Goal: Task Accomplishment & Management: Use online tool/utility

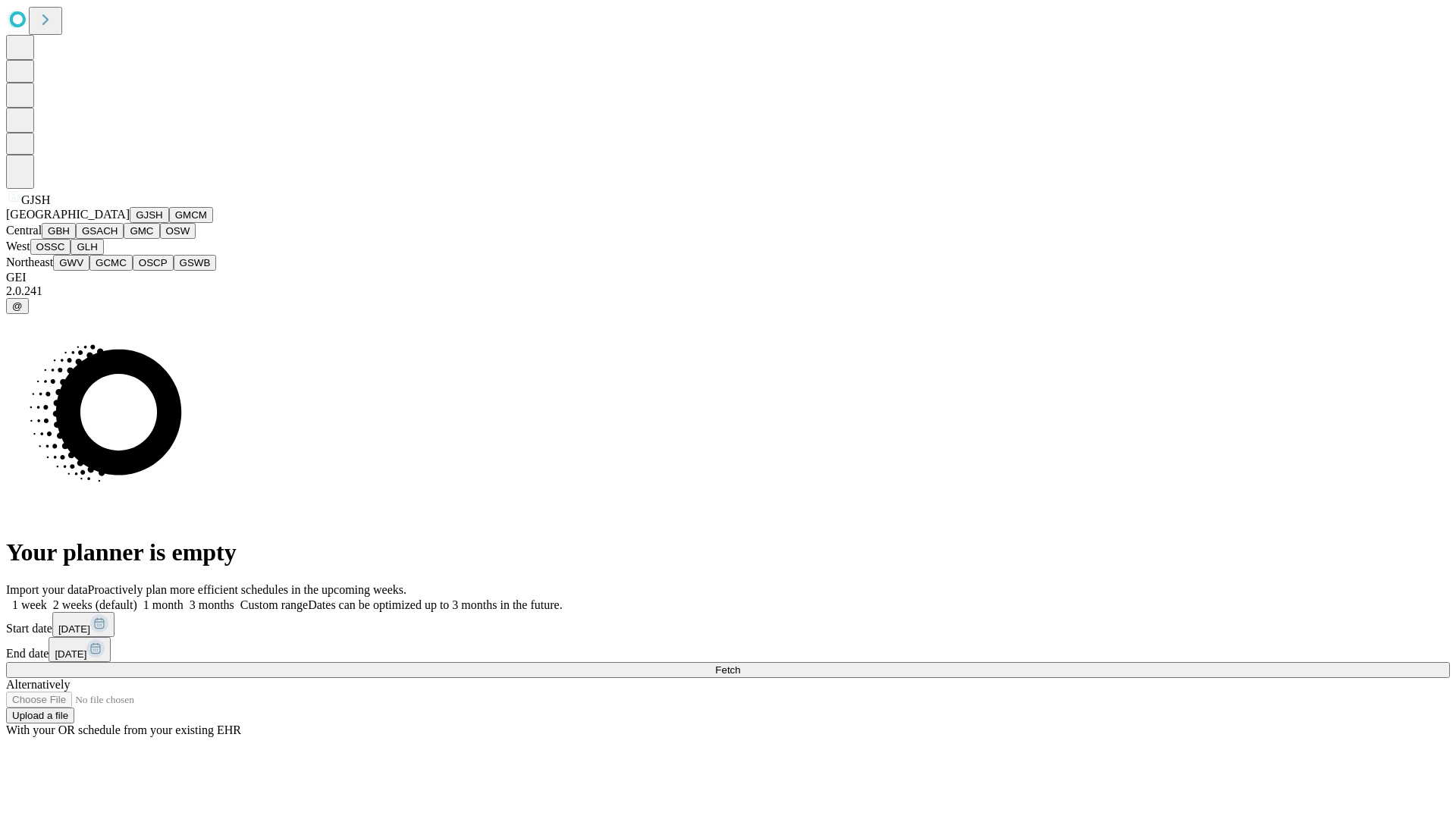
click at [130, 223] on button "GJSH" at bounding box center [150, 215] width 40 height 16
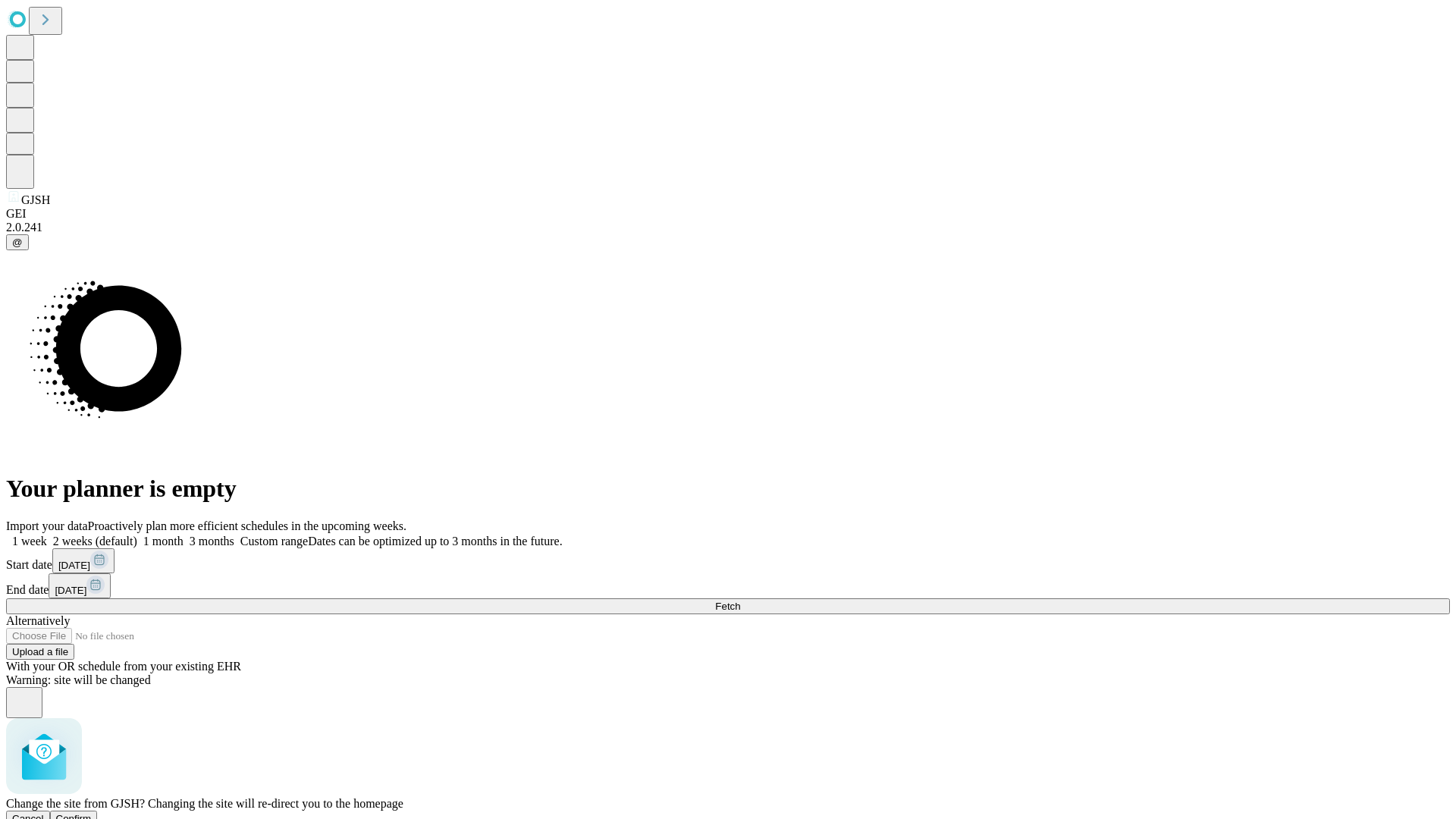
click at [92, 813] on span "Confirm" at bounding box center [74, 819] width 36 height 11
click at [137, 535] on label "2 weeks (default)" at bounding box center [92, 542] width 90 height 13
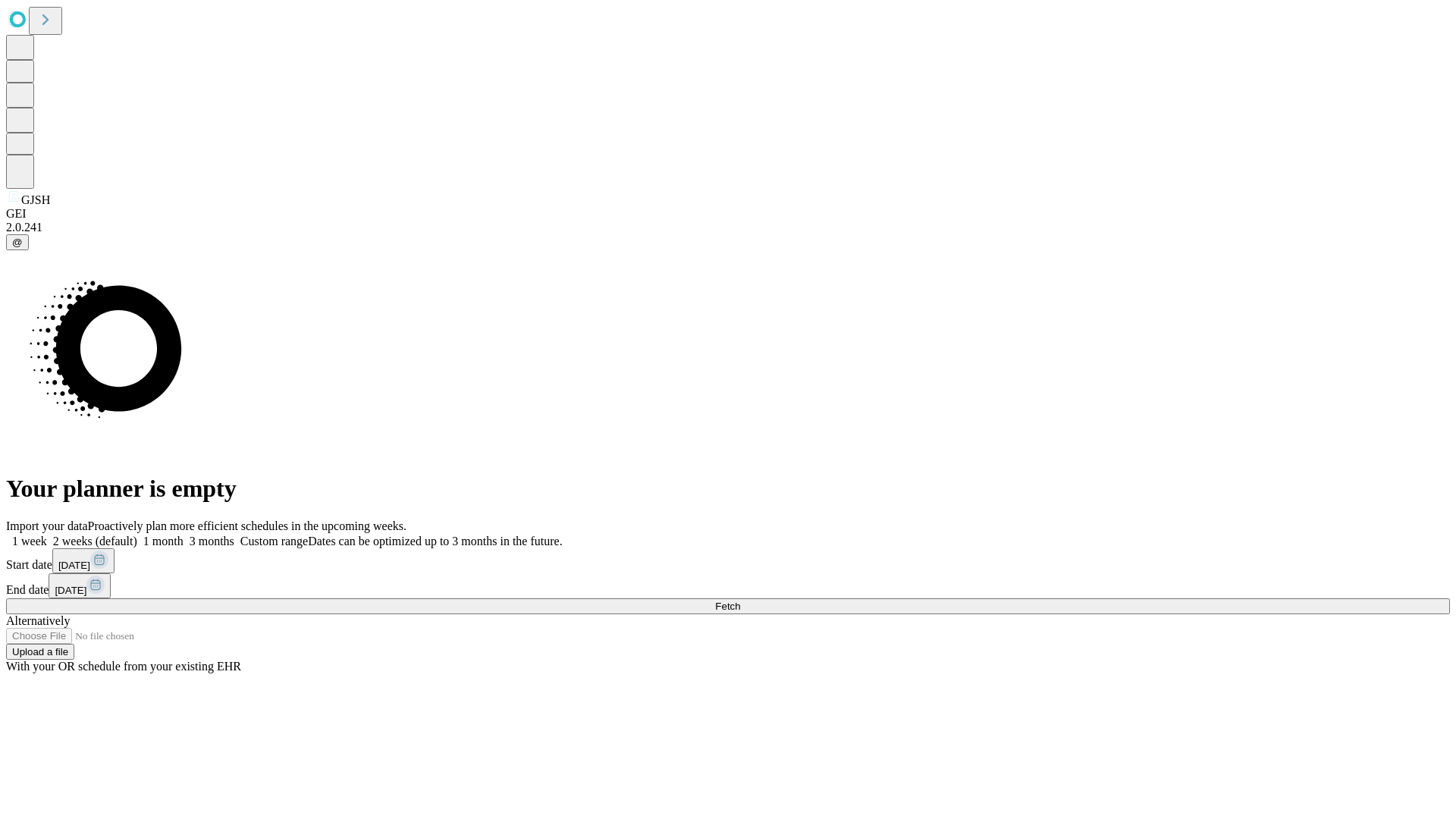
click at [740, 600] on span "Fetch" at bounding box center [727, 606] width 25 height 11
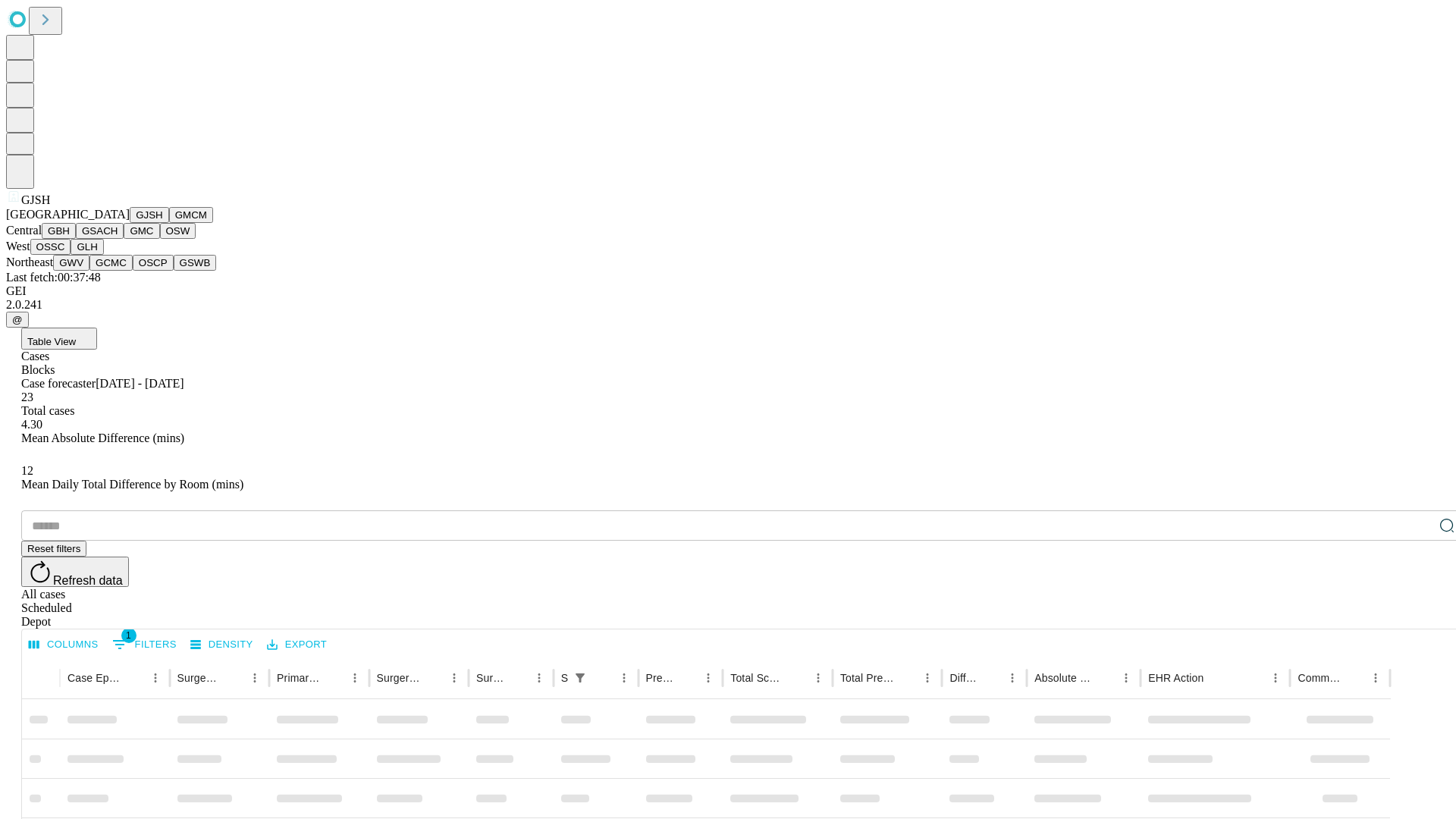
click at [169, 223] on button "GMCM" at bounding box center [191, 215] width 44 height 16
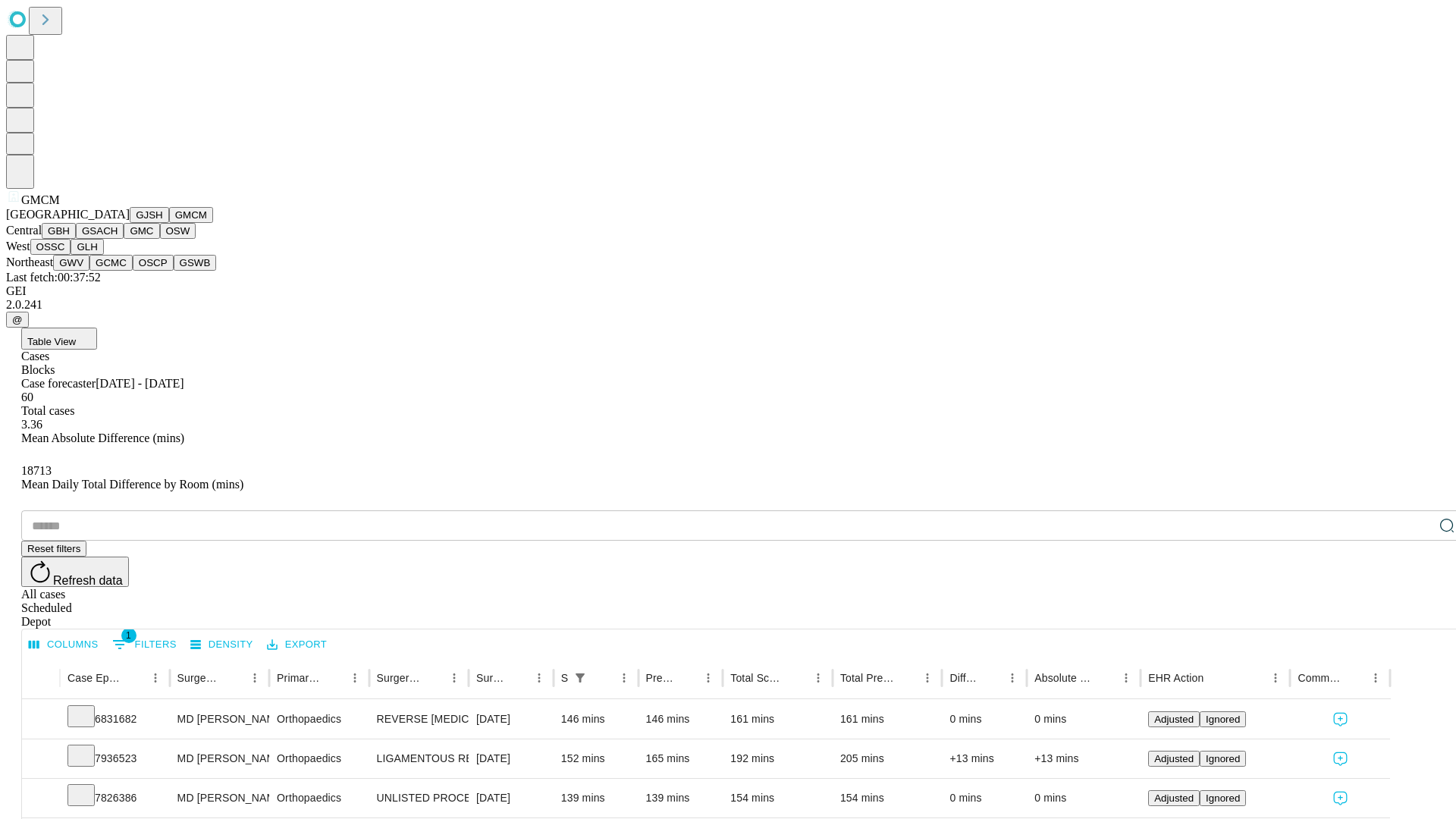
click at [76, 239] on button "GBH" at bounding box center [59, 230] width 34 height 16
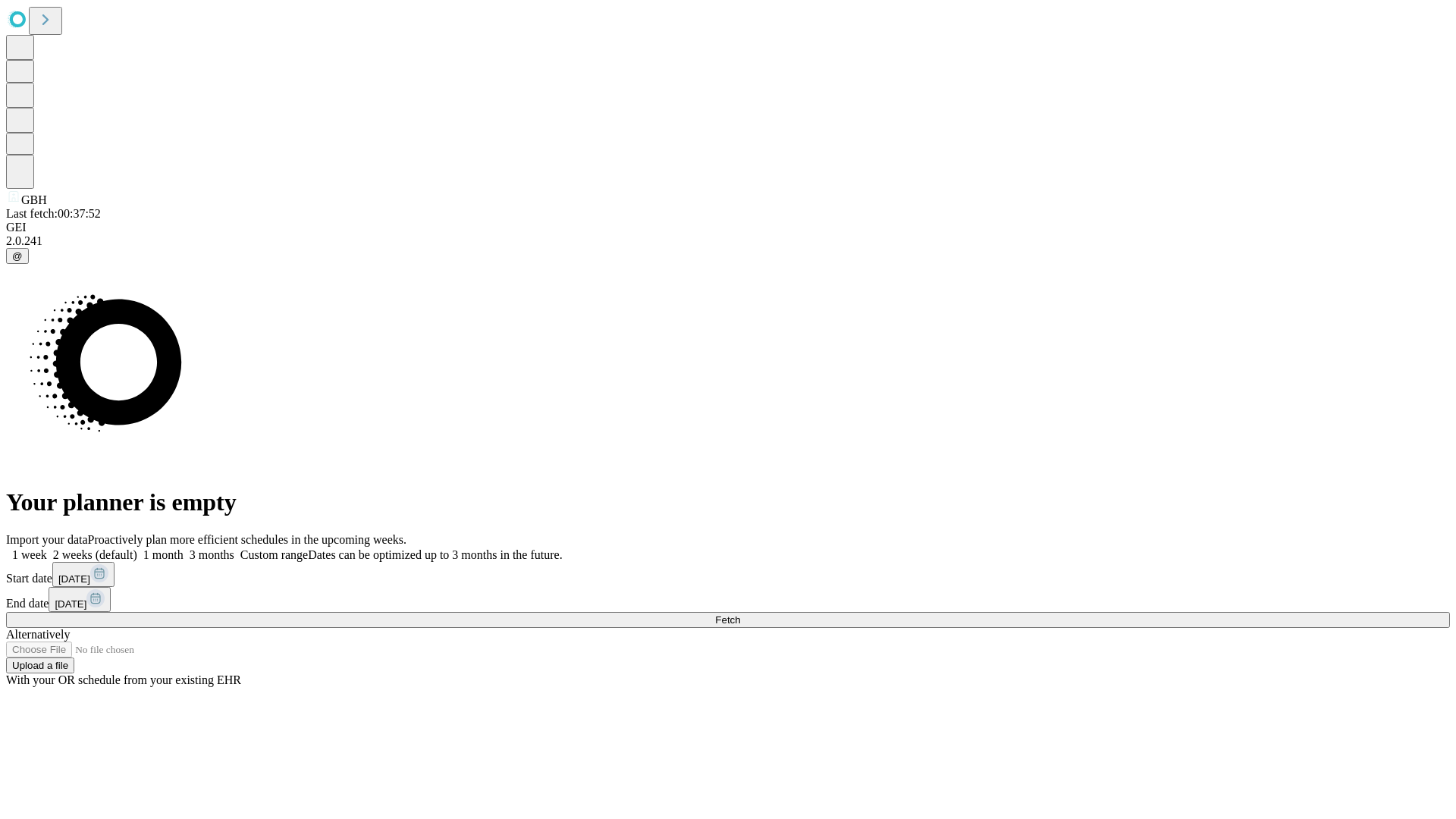
click at [137, 548] on label "2 weeks (default)" at bounding box center [92, 555] width 90 height 13
click at [740, 614] on span "Fetch" at bounding box center [727, 620] width 25 height 11
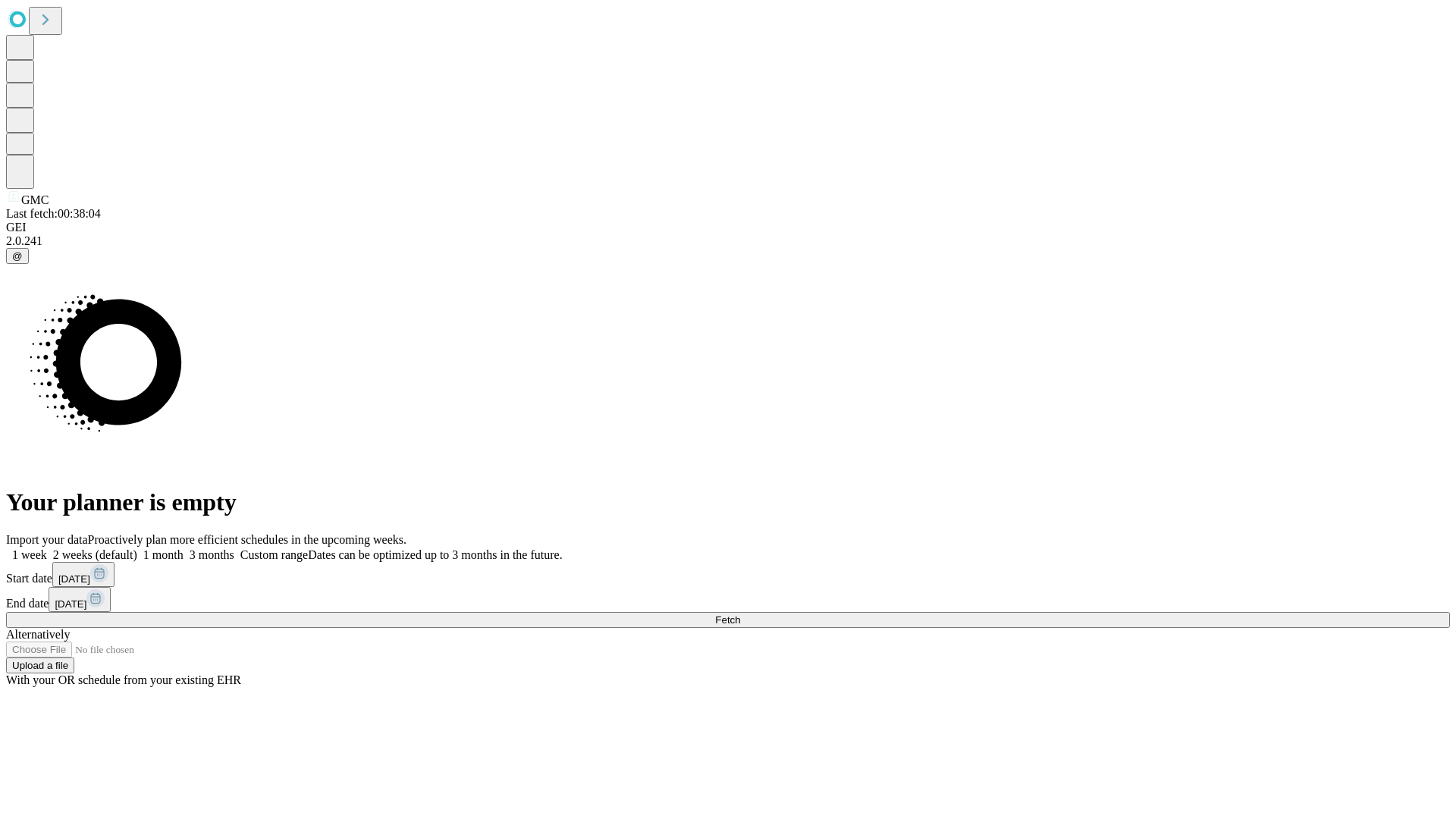
click at [137, 548] on label "2 weeks (default)" at bounding box center [92, 555] width 90 height 13
click at [740, 614] on span "Fetch" at bounding box center [727, 620] width 25 height 11
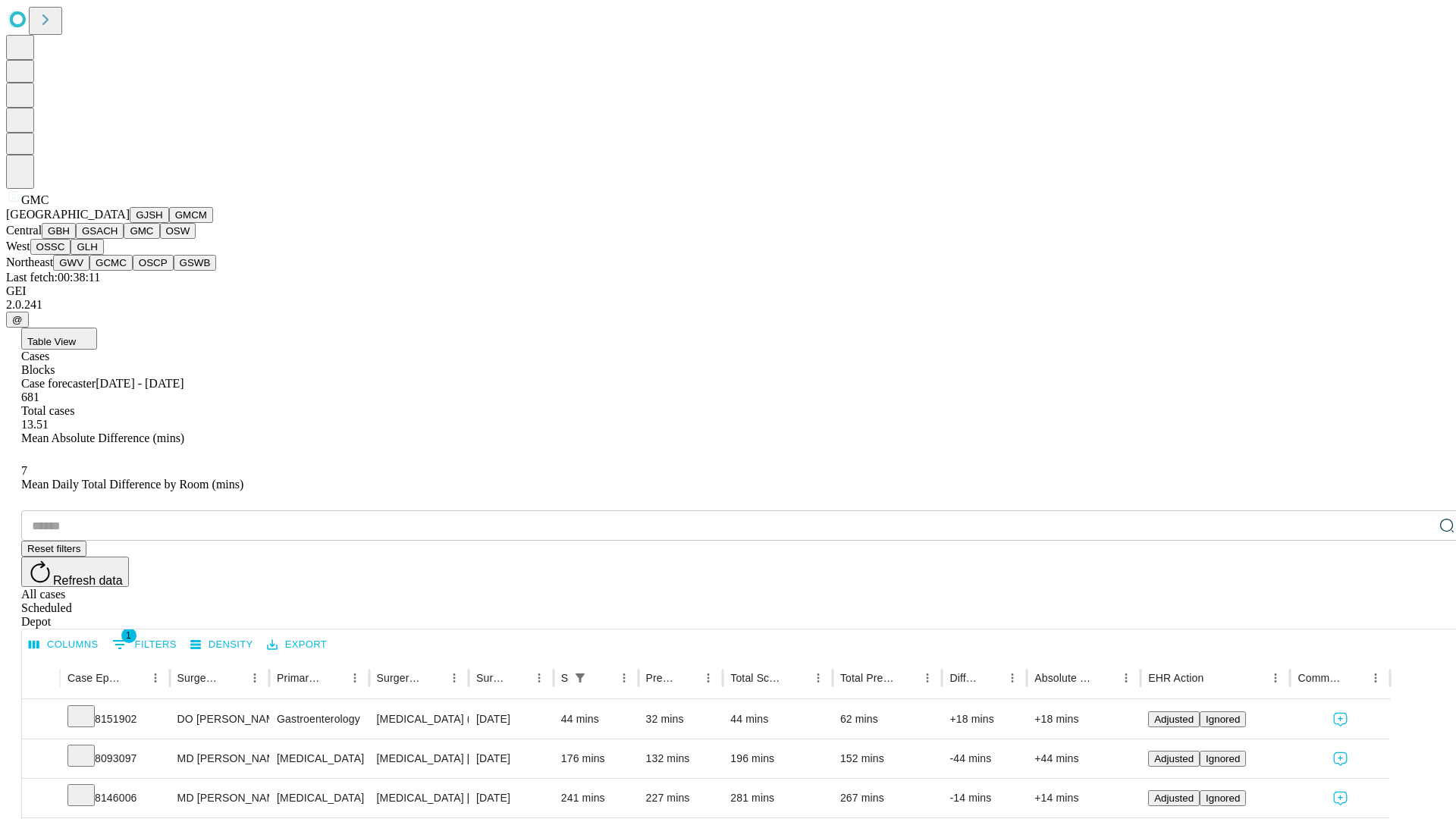
click at [160, 239] on button "OSW" at bounding box center [178, 230] width 36 height 16
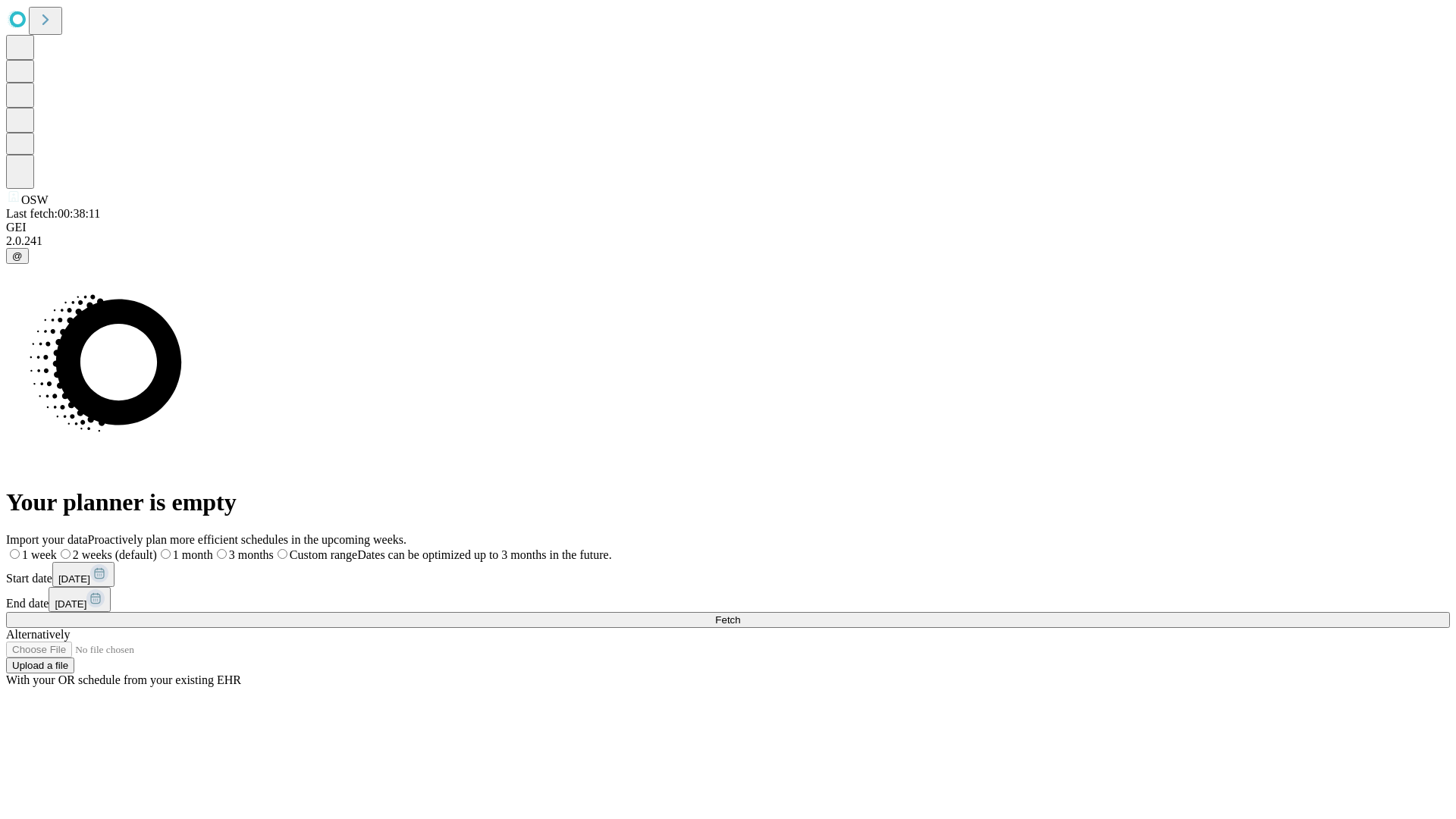
click at [157, 548] on label "2 weeks (default)" at bounding box center [107, 555] width 100 height 13
click at [740, 614] on span "Fetch" at bounding box center [727, 620] width 25 height 11
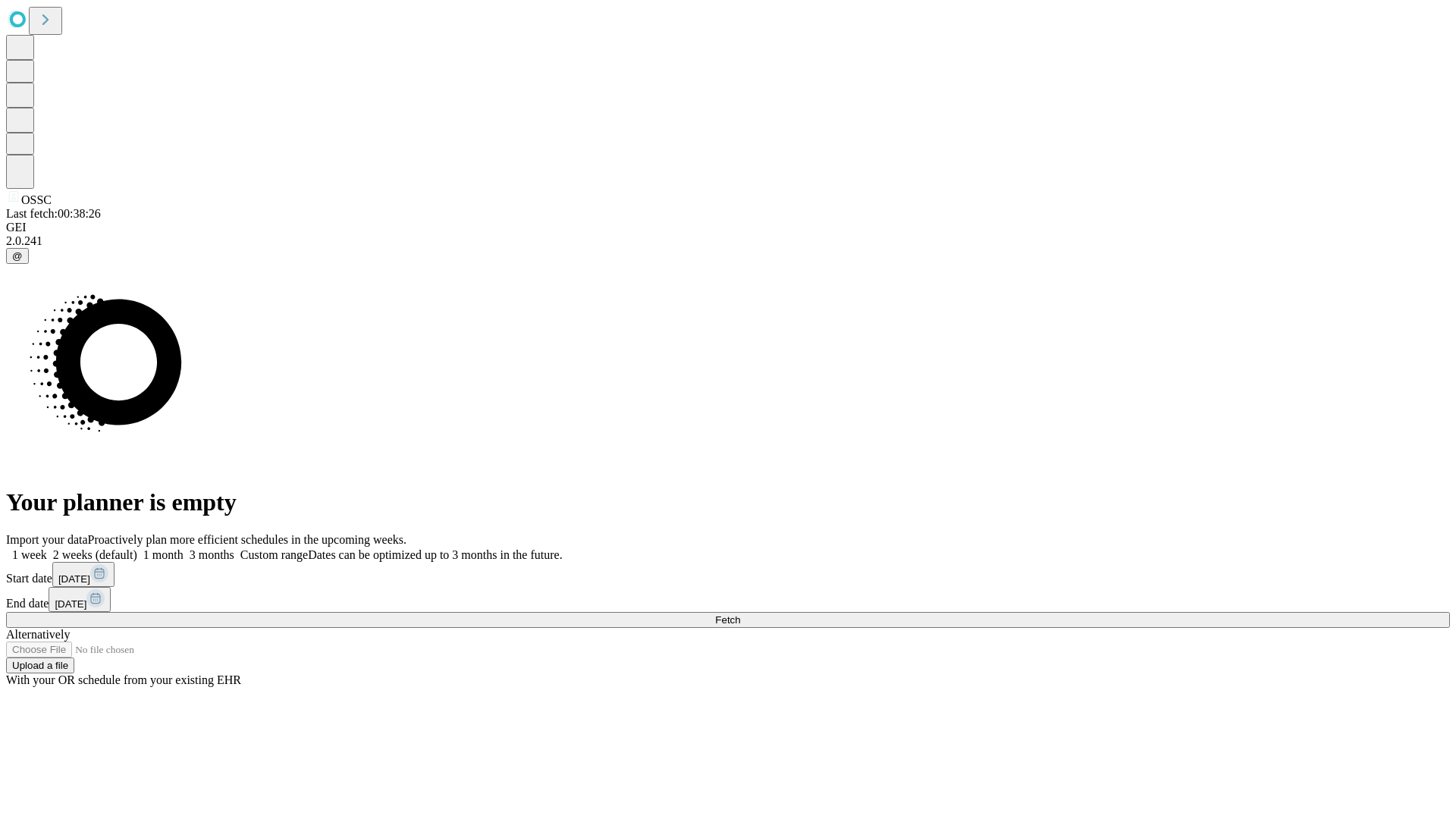
click at [740, 614] on span "Fetch" at bounding box center [727, 620] width 25 height 11
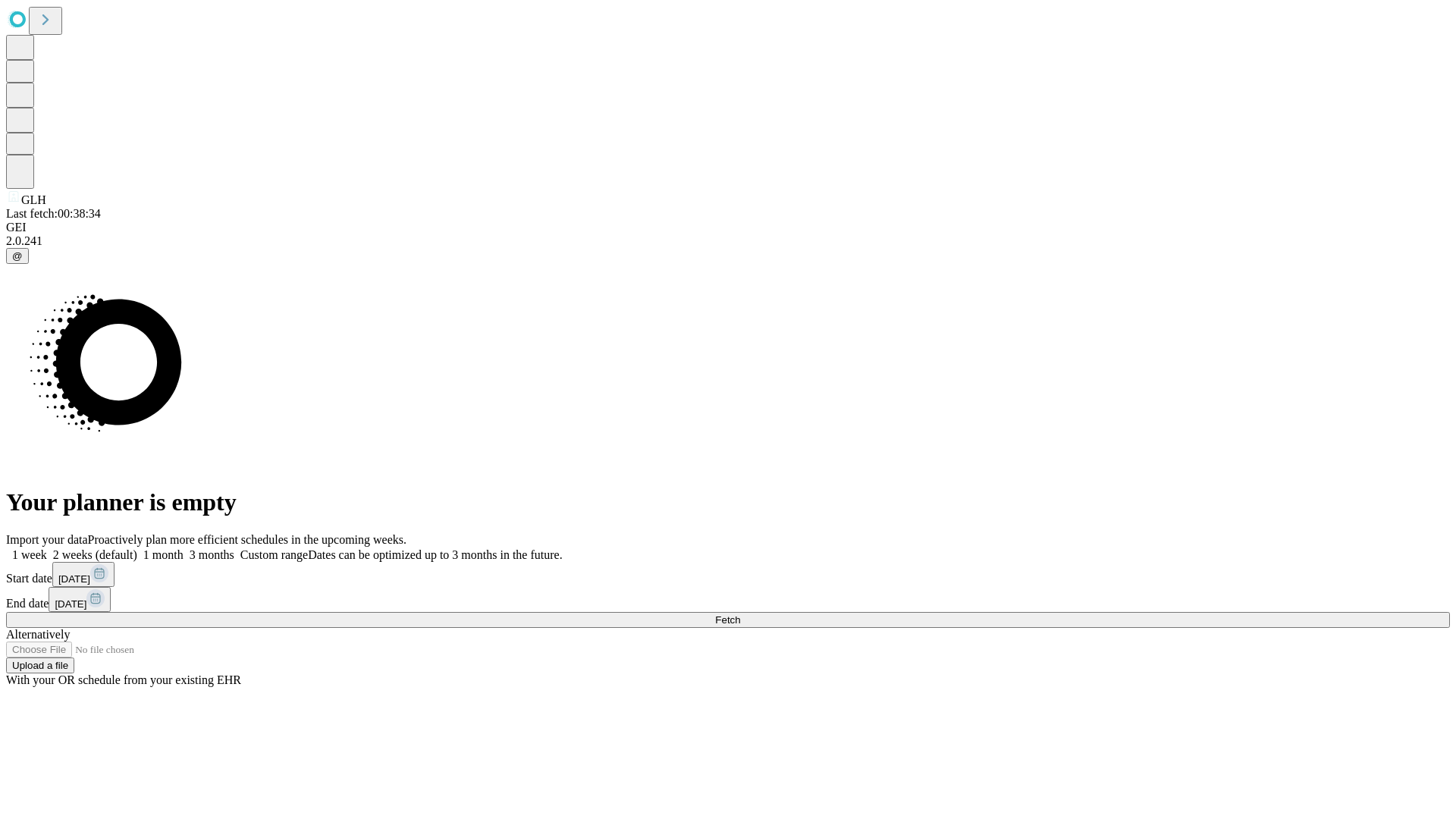
click at [137, 548] on label "2 weeks (default)" at bounding box center [92, 555] width 90 height 13
click at [740, 614] on span "Fetch" at bounding box center [727, 620] width 25 height 11
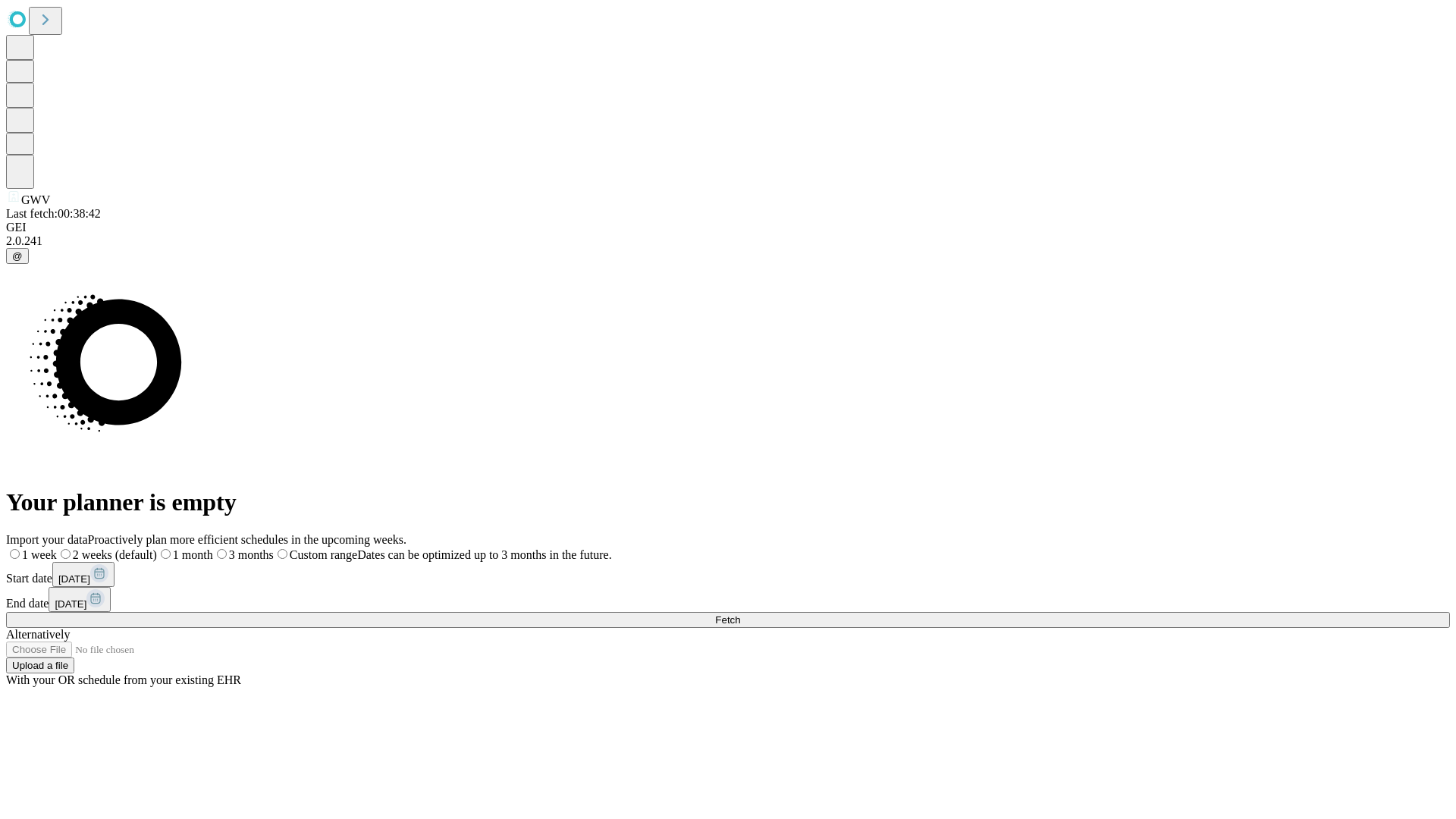
click at [740, 614] on span "Fetch" at bounding box center [727, 620] width 25 height 11
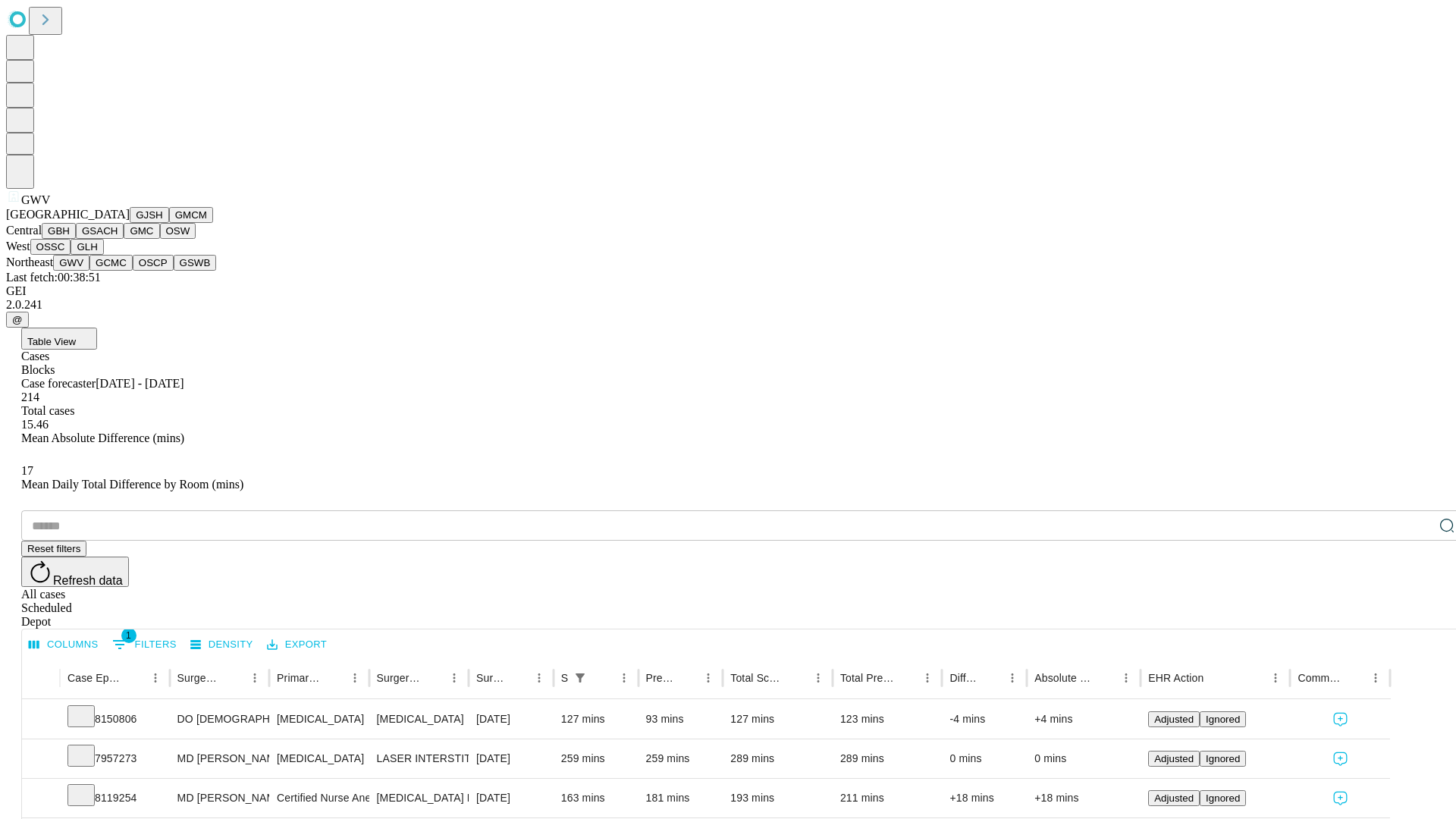
click at [117, 271] on button "GCMC" at bounding box center [112, 262] width 44 height 16
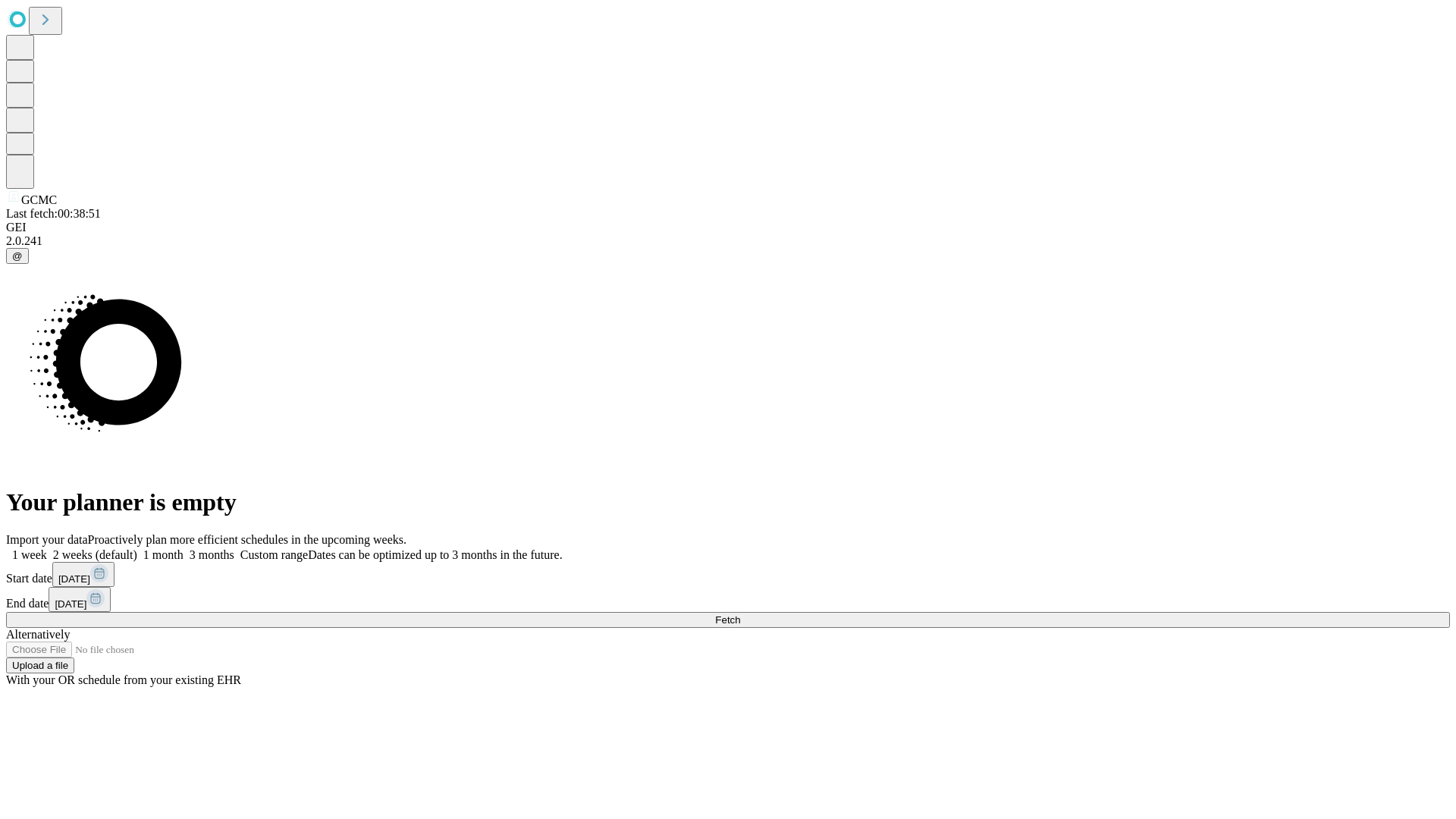
click at [137, 548] on label "2 weeks (default)" at bounding box center [92, 555] width 90 height 13
click at [740, 614] on span "Fetch" at bounding box center [727, 620] width 25 height 11
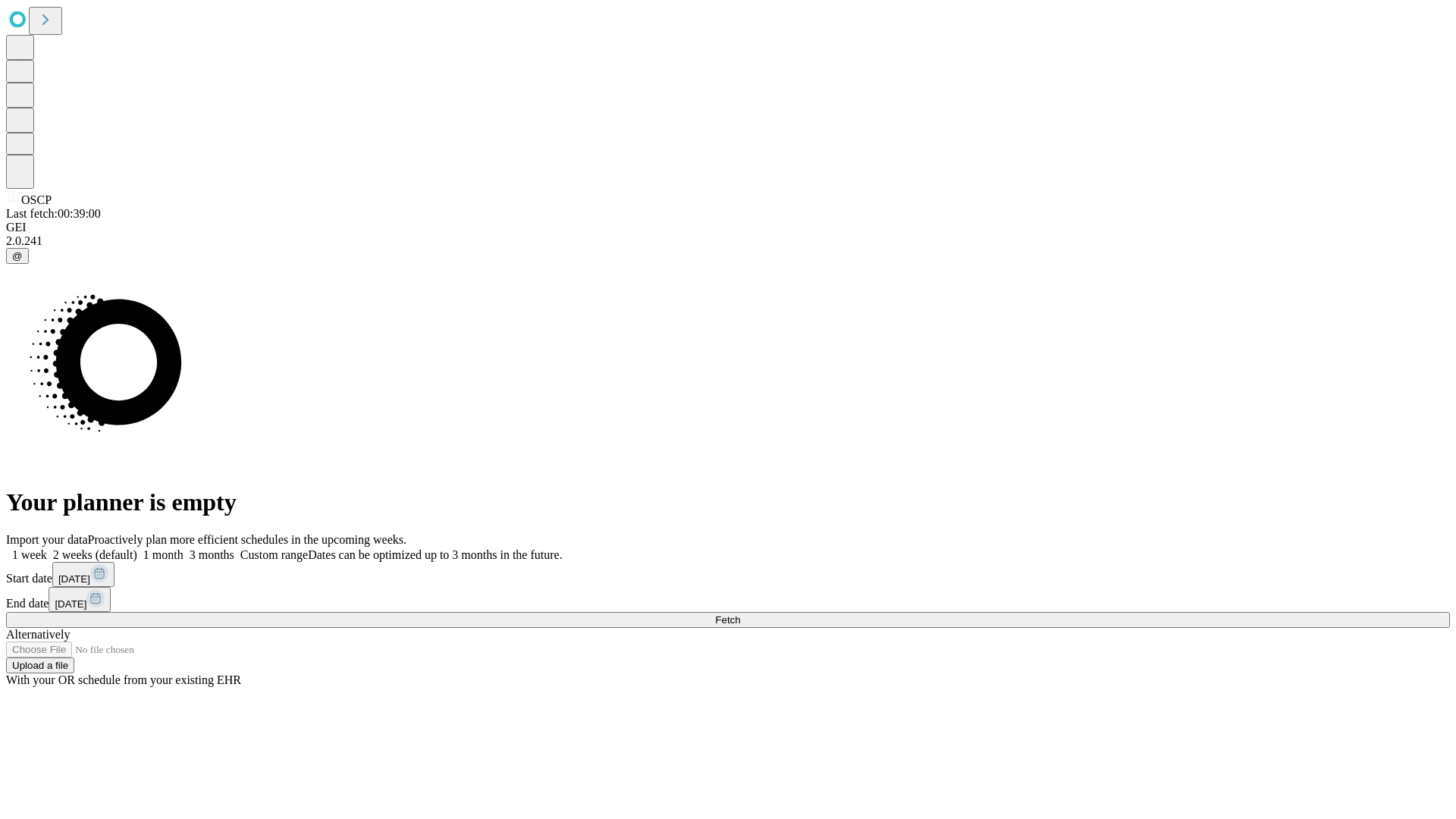
click at [137, 548] on label "2 weeks (default)" at bounding box center [92, 555] width 90 height 13
click at [740, 614] on span "Fetch" at bounding box center [727, 620] width 25 height 11
